Goal: Transaction & Acquisition: Purchase product/service

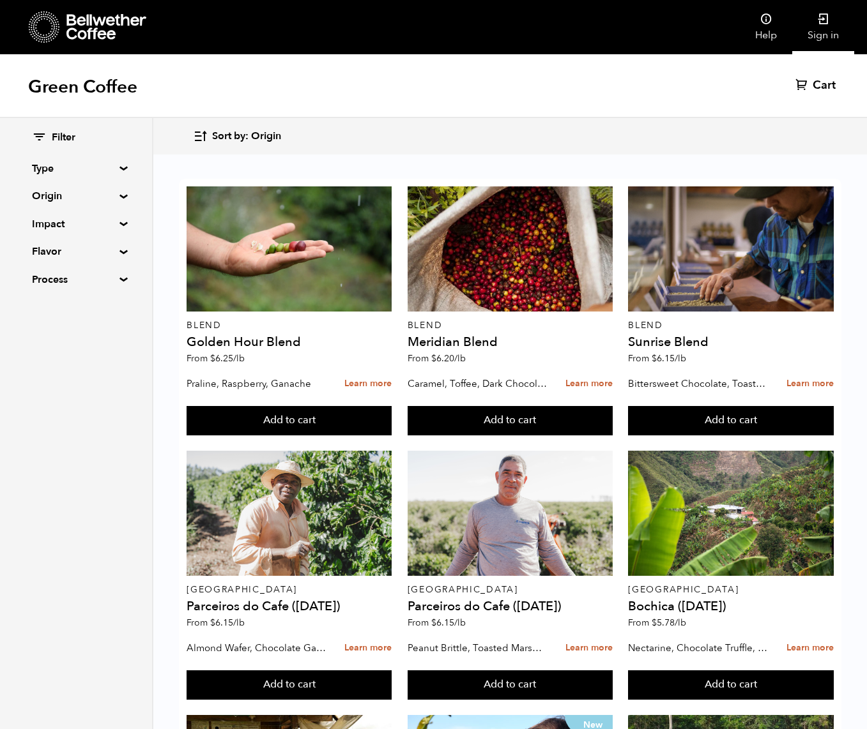
click at [830, 30] on link "Sign in" at bounding box center [823, 27] width 62 height 54
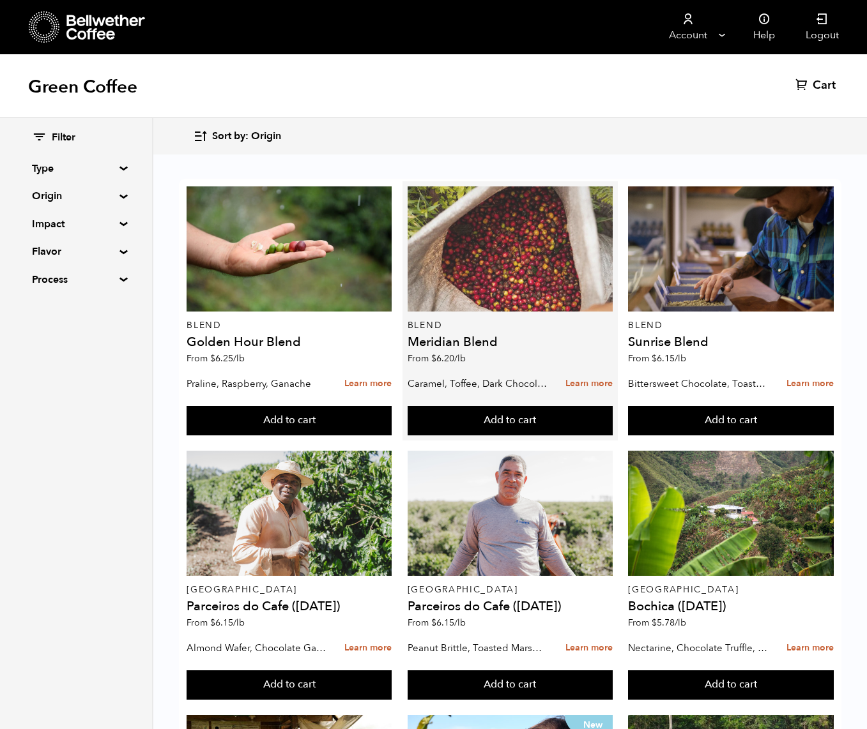
scroll to position [5, 0]
click at [447, 259] on div at bounding box center [509, 248] width 205 height 125
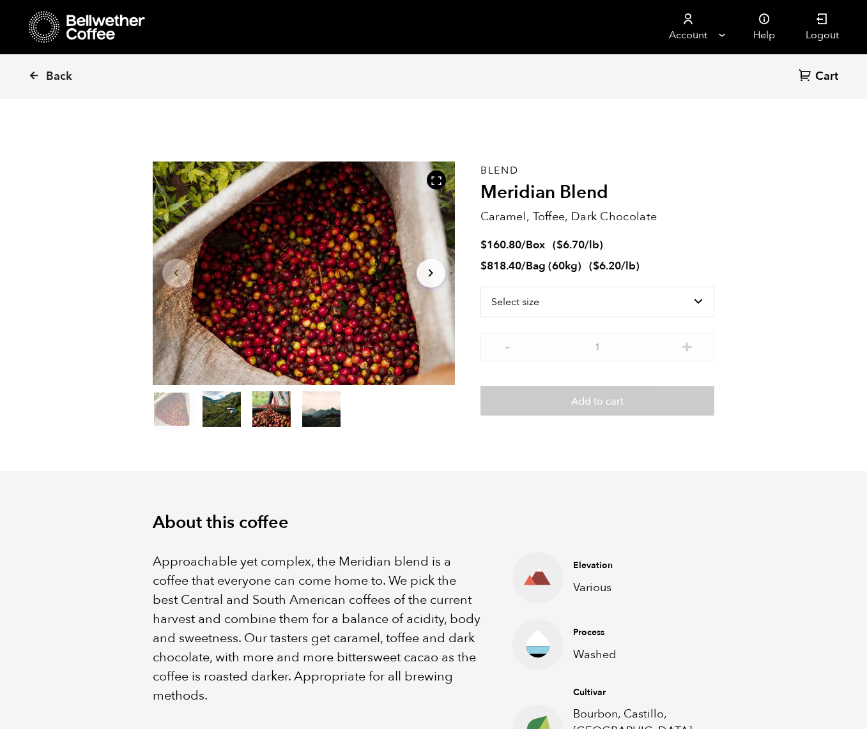
scroll to position [556, 547]
click at [549, 294] on select "Select size Bag (60kg) (132 lbs) Box (24 lbs)" at bounding box center [597, 302] width 234 height 31
click at [600, 292] on select "Select size Bag (60kg) (132 lbs) Box (24 lbs)" at bounding box center [597, 302] width 234 height 31
select select "bag-3"
click at [480, 287] on select "Select size Bag (60kg) (132 lbs) Box (24 lbs)" at bounding box center [597, 302] width 234 height 31
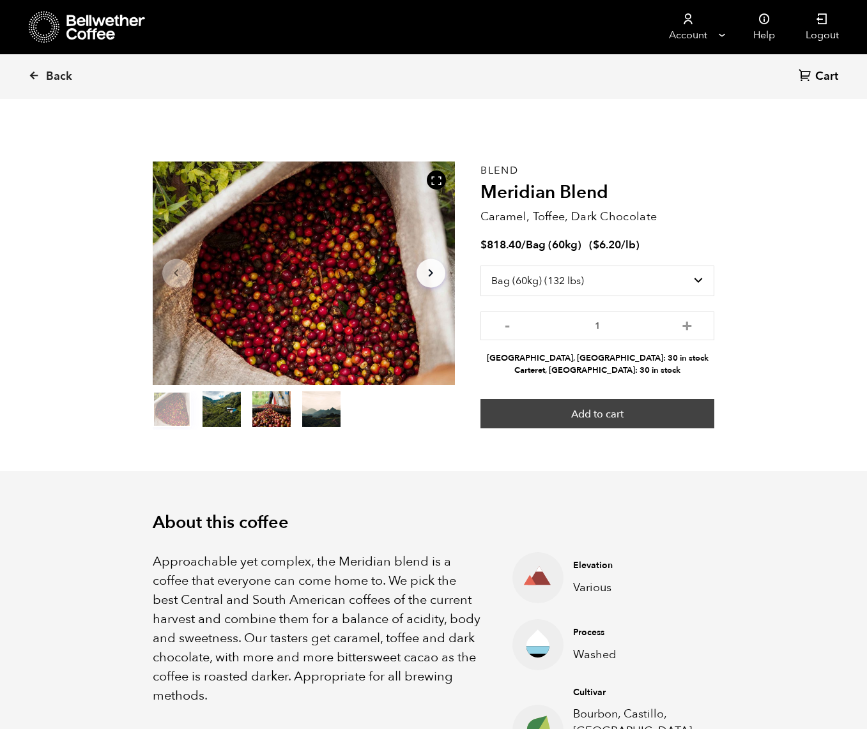
click at [596, 410] on button "Add to cart" at bounding box center [597, 413] width 234 height 29
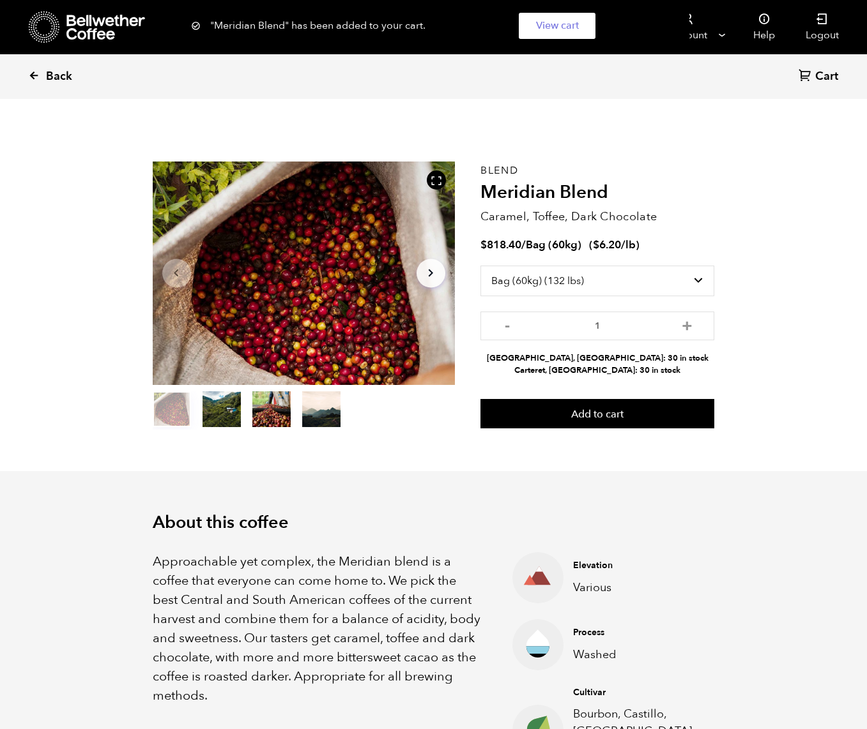
click at [61, 76] on span "Back" at bounding box center [59, 76] width 26 height 15
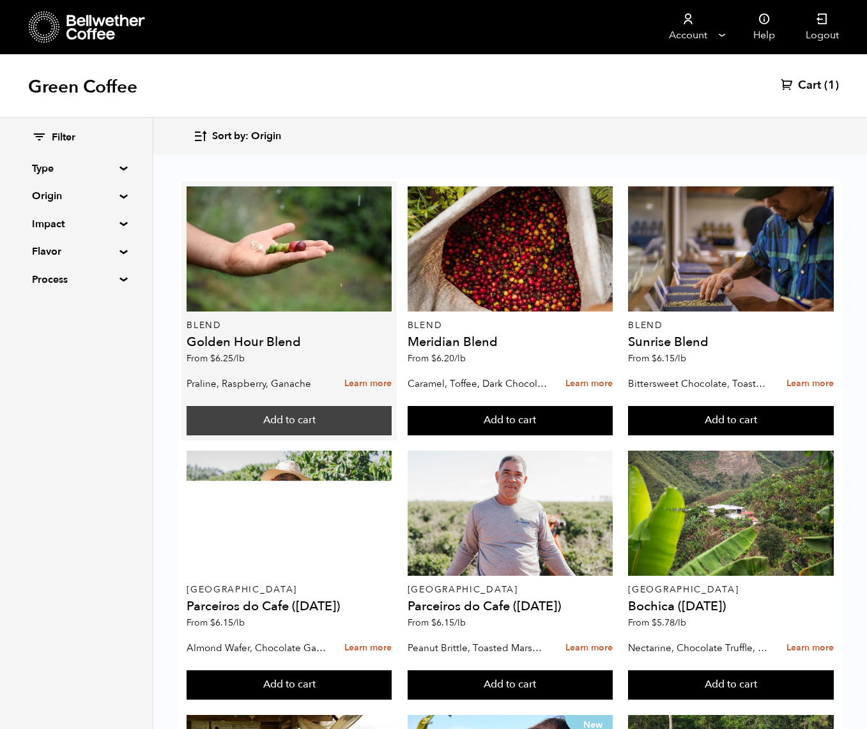
click at [265, 413] on button "Add to cart" at bounding box center [288, 420] width 205 height 29
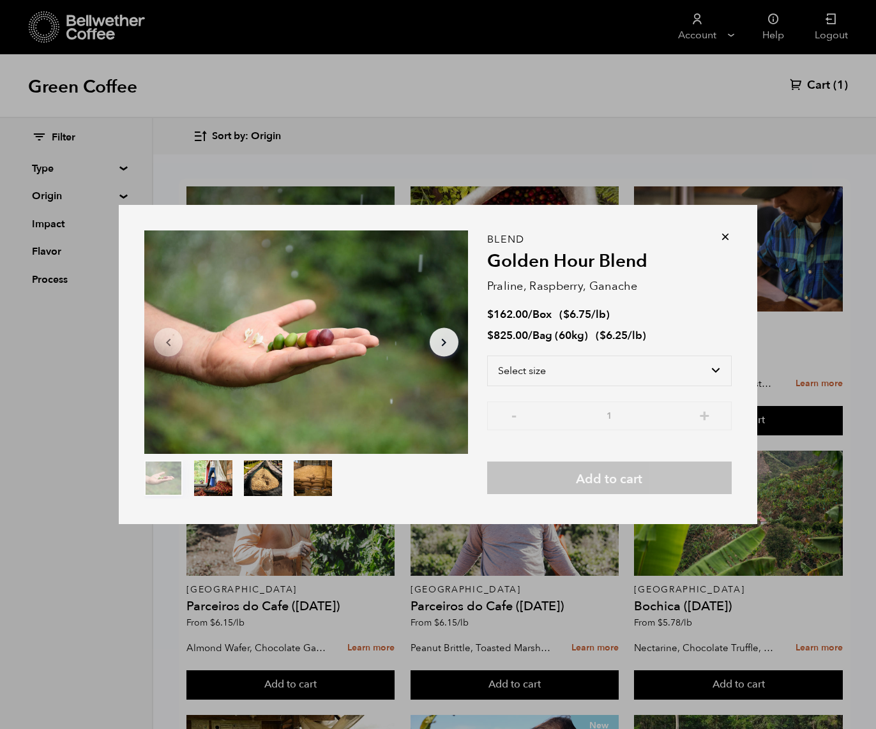
click at [720, 232] on icon at bounding box center [725, 237] width 13 height 13
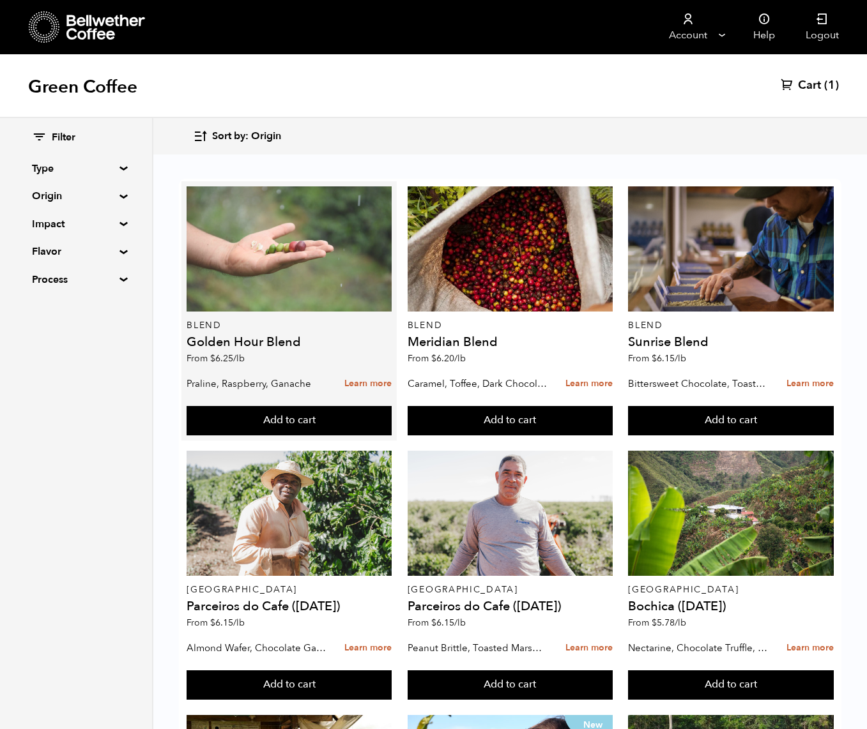
click at [214, 269] on div at bounding box center [288, 248] width 205 height 125
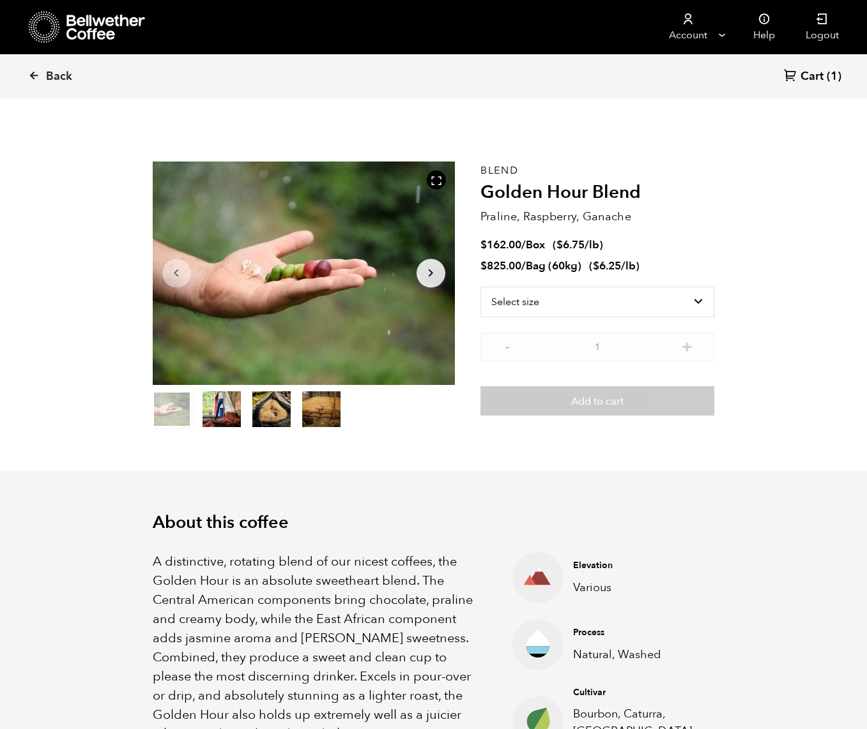
scroll to position [556, 547]
click at [592, 310] on select "Select size Bag (60kg) (132 lbs) Box (24 lbs)" at bounding box center [597, 302] width 234 height 31
select select "bag-3"
click at [480, 287] on select "Select size Bag (60kg) (132 lbs) Box (24 lbs)" at bounding box center [597, 302] width 234 height 31
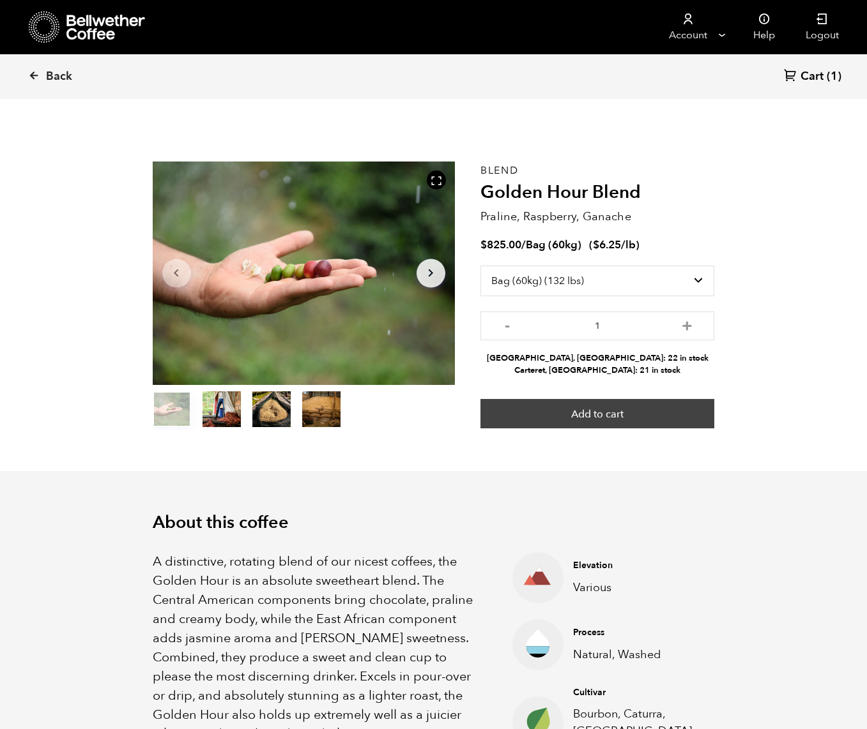
click at [623, 418] on button "Add to cart" at bounding box center [597, 413] width 234 height 29
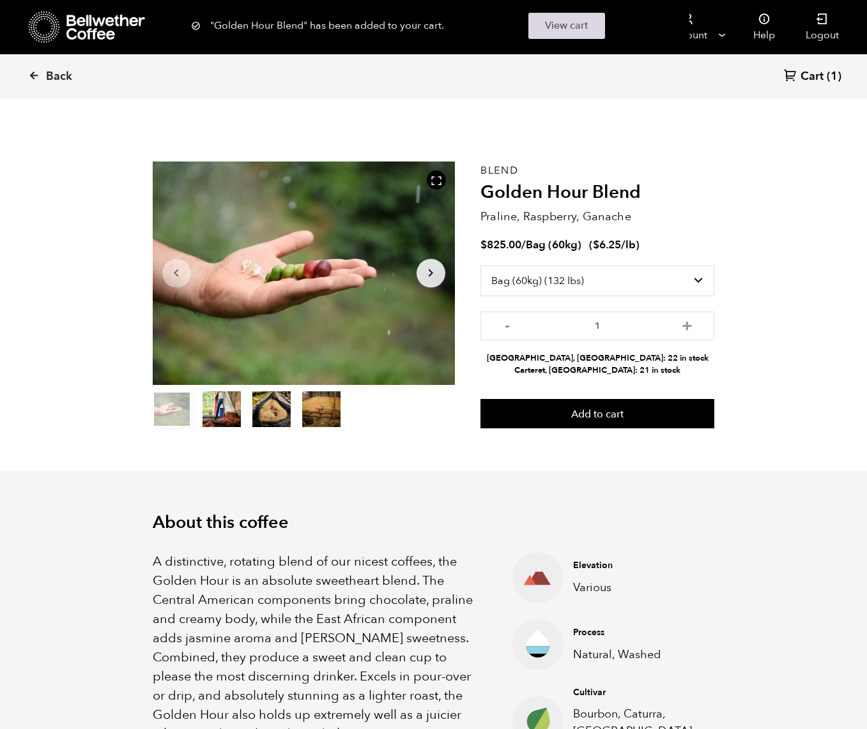
click at [555, 22] on link "View cart" at bounding box center [566, 26] width 77 height 26
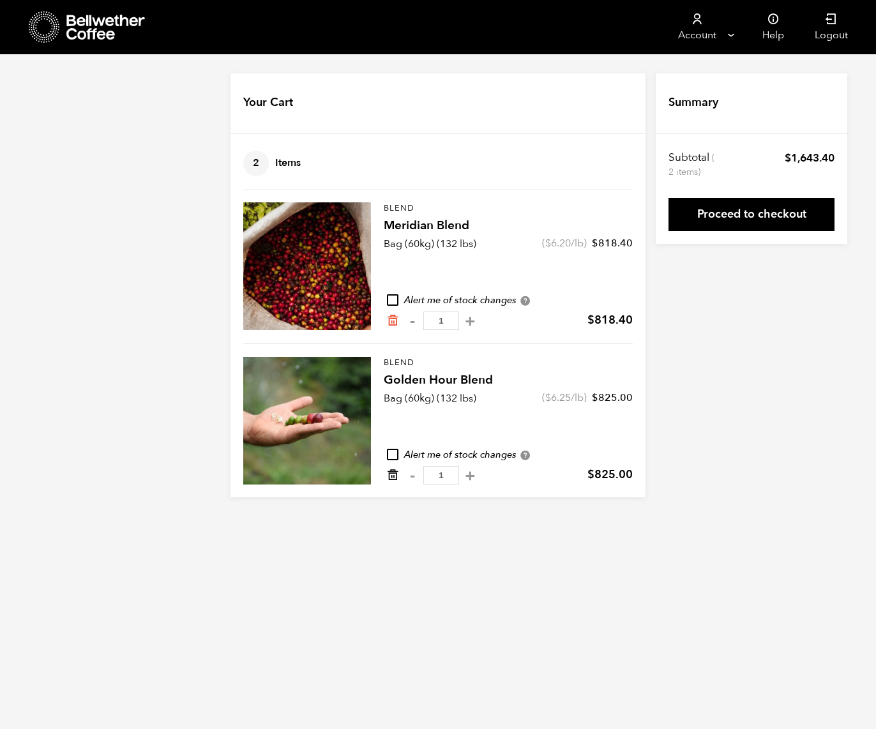
click at [392, 476] on icon "Remove from cart" at bounding box center [392, 475] width 13 height 13
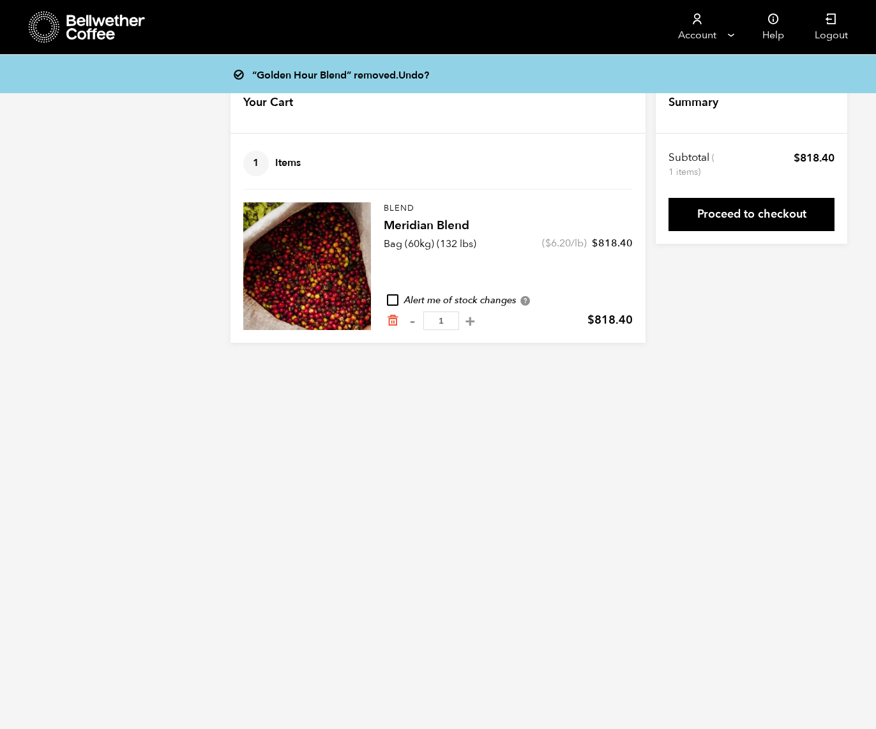
click at [413, 362] on html "Store 1 Account Manage" at bounding box center [438, 181] width 876 height 362
click at [764, 215] on link "Proceed to checkout" at bounding box center [752, 214] width 166 height 33
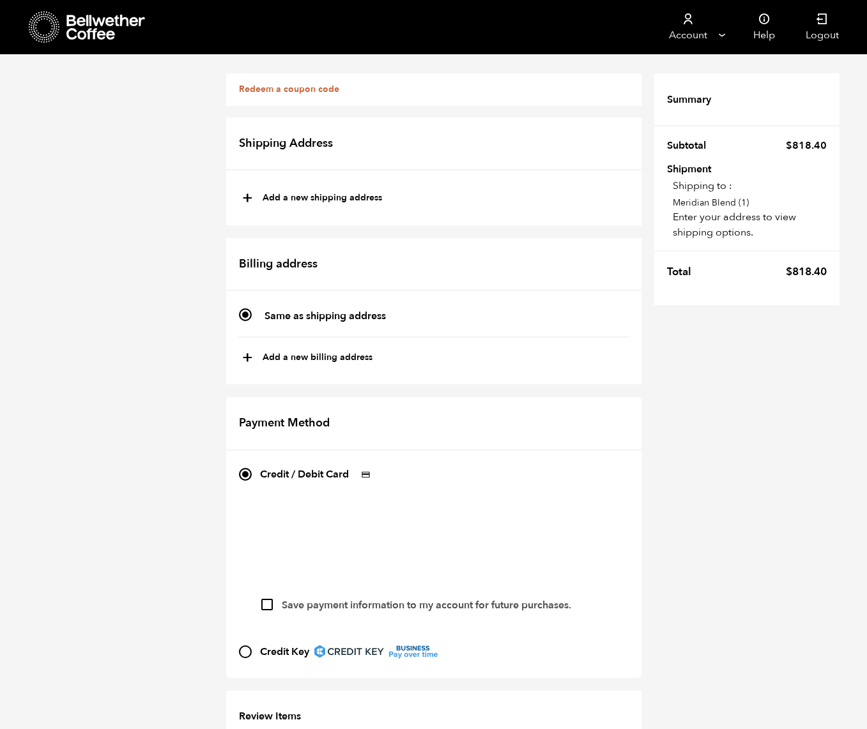
click at [335, 204] on button "+ Add a new shipping address" at bounding box center [312, 199] width 140 height 22
type input "New address"
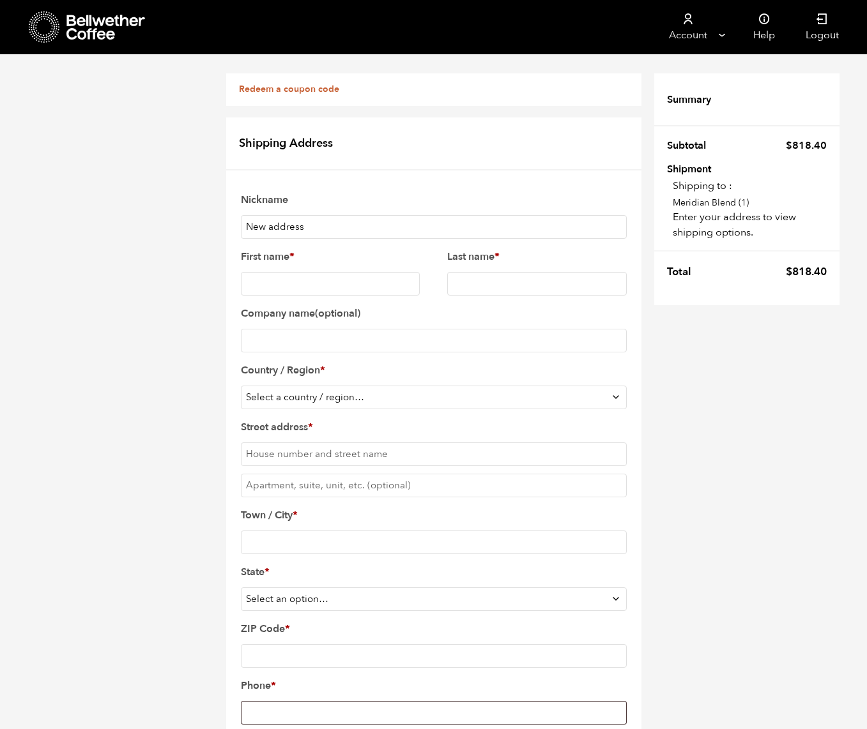
click at [328, 223] on input "New address" at bounding box center [434, 227] width 386 height 24
drag, startPoint x: 328, startPoint y: 223, endPoint x: 179, endPoint y: 235, distance: 149.9
type input "T"
type input "Fika [GEOGRAPHIC_DATA]"
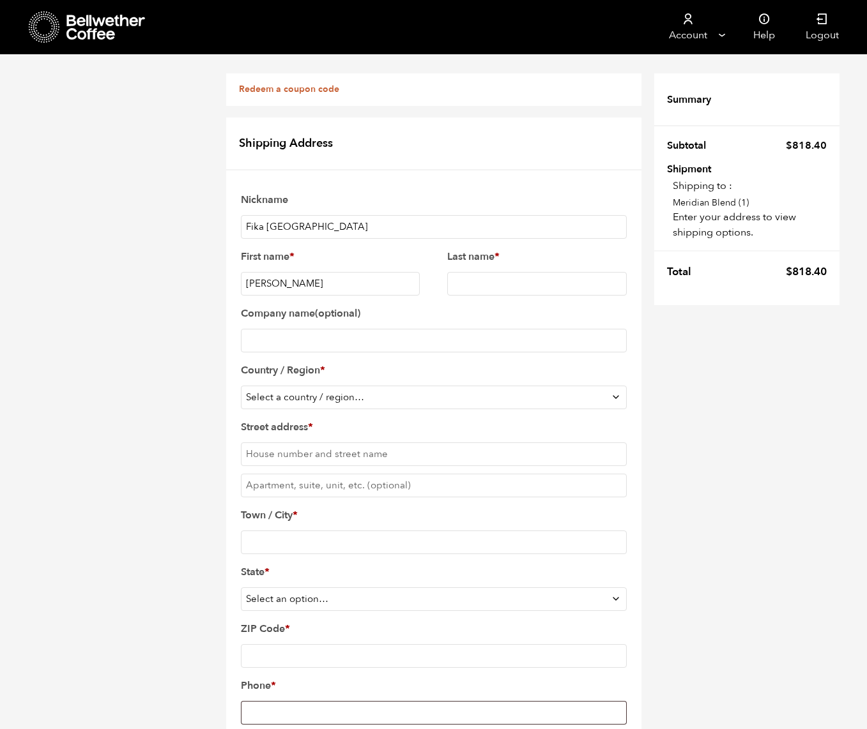
type input "[PERSON_NAME]"
type input "Tsai"
click at [340, 329] on input "Company name (optional)" at bounding box center [434, 341] width 386 height 24
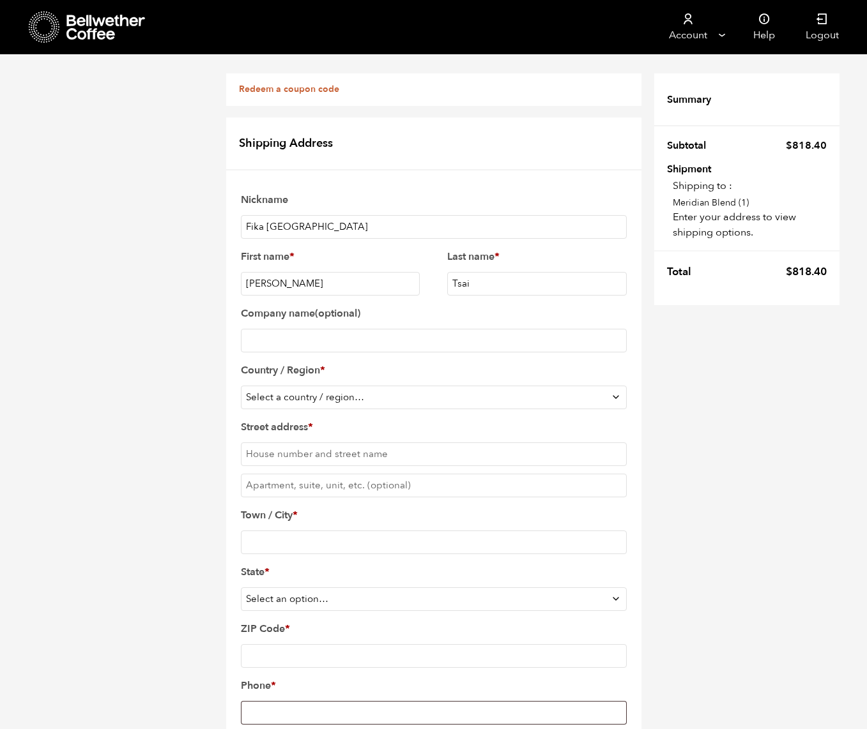
click at [312, 386] on select "Select a country / region… [GEOGRAPHIC_DATA] [GEOGRAPHIC_DATA] [GEOGRAPHIC_DATA…" at bounding box center [434, 398] width 386 height 24
select select "US"
click at [241, 386] on select "Select a country / region… [GEOGRAPHIC_DATA] [GEOGRAPHIC_DATA] [GEOGRAPHIC_DATA…" at bounding box center [434, 398] width 386 height 24
click at [363, 442] on input "Street address *" at bounding box center [434, 454] width 386 height 24
type input "[STREET_ADDRESS]"
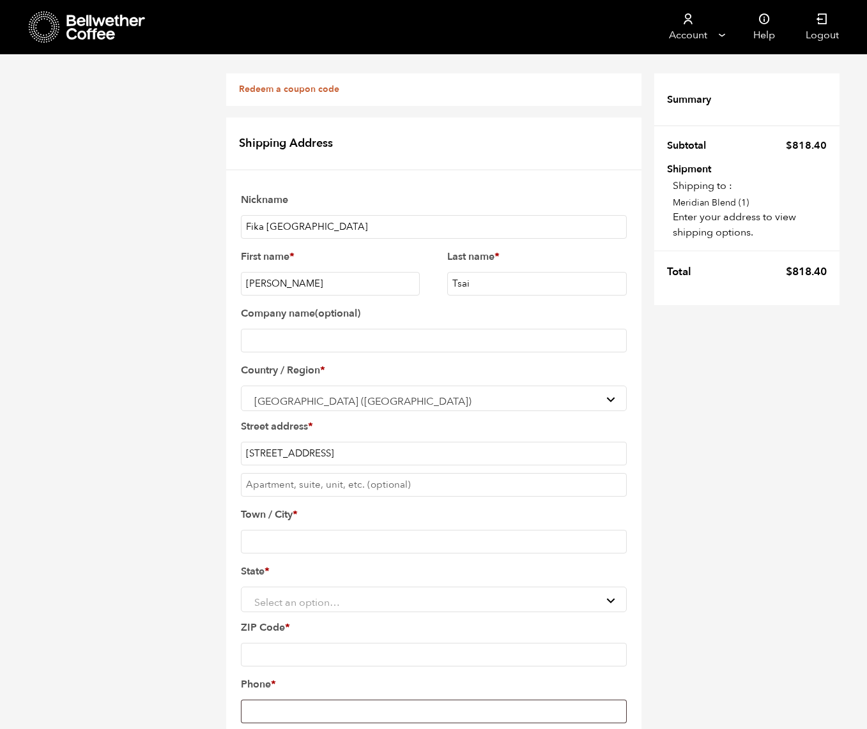
type input "[GEOGRAPHIC_DATA]"
select select "CA"
type input "91780"
click at [490, 700] on input "Phone *" at bounding box center [434, 712] width 386 height 24
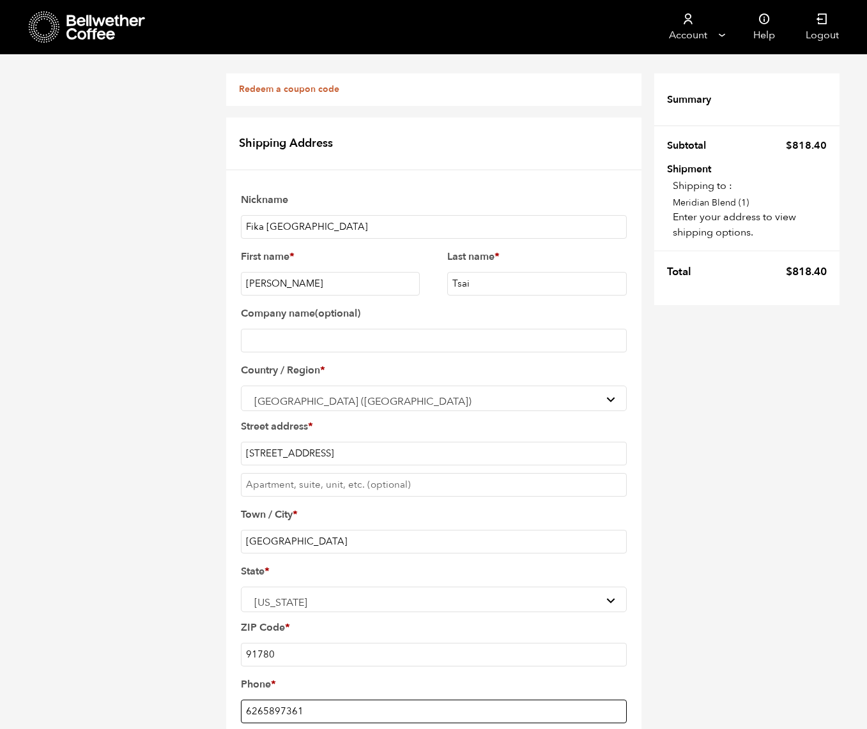
type input "6265897361"
drag, startPoint x: 86, startPoint y: 503, endPoint x: 107, endPoint y: 506, distance: 21.4
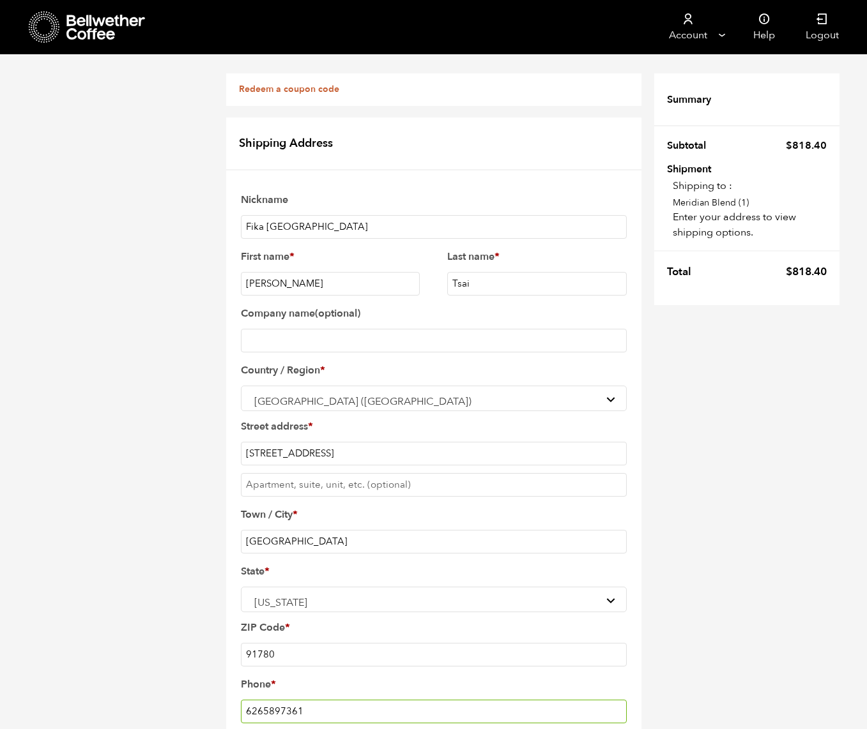
type input "[EMAIL_ADDRESS][DOMAIN_NAME]"
checkbox input "true"
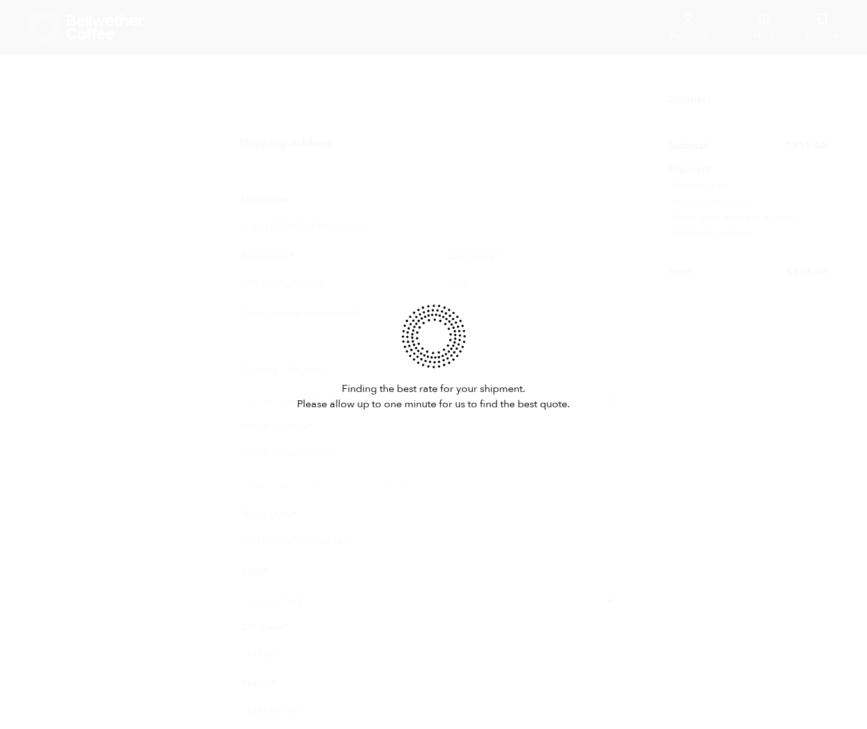
scroll to position [370, 0]
